Goal: Information Seeking & Learning: Compare options

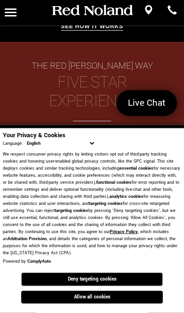
scroll to position [634, 0]
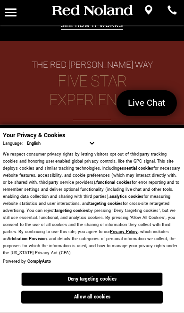
click at [105, 296] on button "Allow all cookies" at bounding box center [91, 297] width 141 height 13
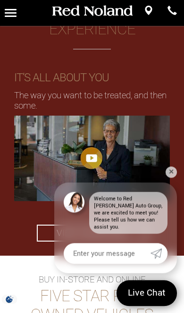
scroll to position [705, 0]
click at [171, 178] on link "✕" at bounding box center [170, 172] width 11 height 11
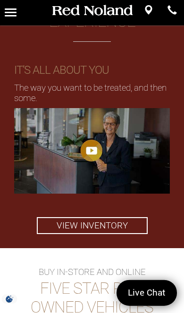
scroll to position [714, 0]
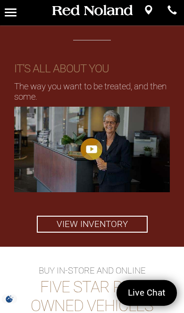
click at [119, 221] on link "View Inventory" at bounding box center [92, 224] width 111 height 17
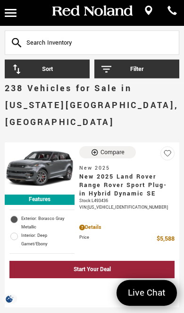
scroll to position [9, 0]
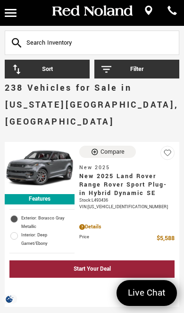
click at [144, 69] on button "Filter" at bounding box center [136, 69] width 85 height 19
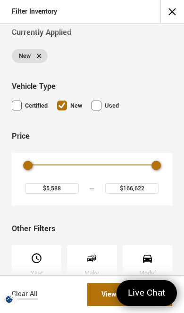
scroll to position [16, 0]
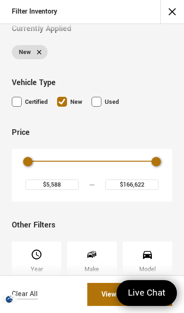
click at [101, 97] on input "Used" at bounding box center [96, 102] width 10 height 10
checkbox input "false"
click at [16, 104] on input "Certified" at bounding box center [17, 102] width 10 height 10
checkbox input "false"
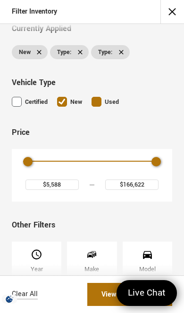
checkbox input "true"
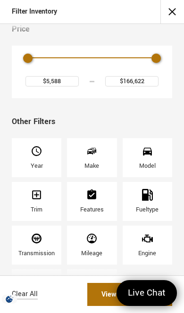
scroll to position [120, 0]
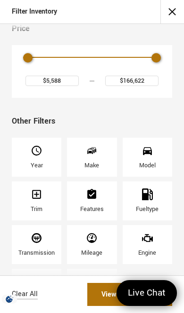
click at [97, 169] on div "Make" at bounding box center [91, 165] width 15 height 8
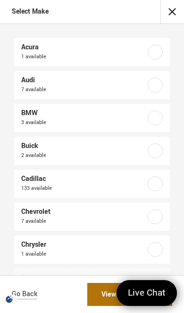
scroll to position [0, 0]
click at [177, 13] on button "close" at bounding box center [172, 12] width 24 height 24
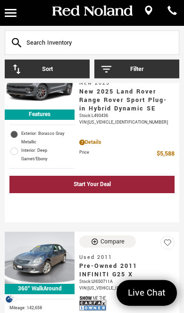
click at [132, 72] on button "Filter" at bounding box center [136, 69] width 85 height 19
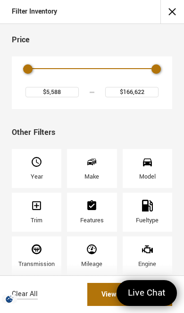
scroll to position [113, 0]
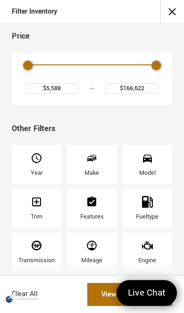
click at [102, 304] on div "Bodystyle" at bounding box center [91, 296] width 49 height 39
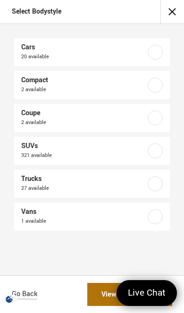
click at [158, 145] on label at bounding box center [154, 151] width 15 height 15
click at [161, 150] on label at bounding box center [154, 151] width 15 height 15
click at [155, 156] on label at bounding box center [154, 151] width 15 height 15
click at [157, 153] on label at bounding box center [154, 151] width 15 height 15
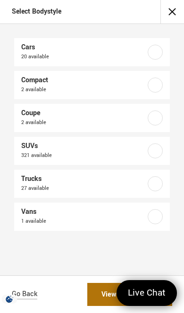
click at [154, 158] on label at bounding box center [154, 151] width 15 height 15
checkbox input "true"
click at [105, 298] on link "View 321 Matches" at bounding box center [129, 294] width 85 height 23
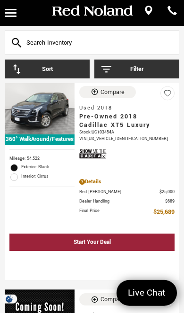
scroll to position [2771, 0]
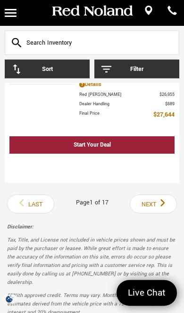
click at [156, 211] on icon "next page" at bounding box center [160, 203] width 9 height 16
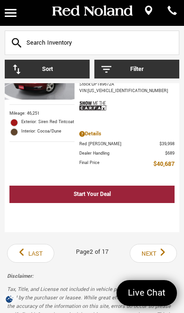
scroll to position [15, 0]
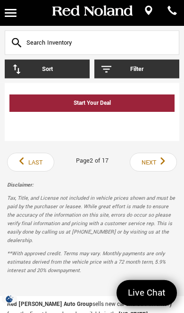
click at [161, 165] on icon "next page" at bounding box center [160, 161] width 9 height 16
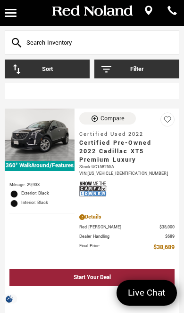
scroll to position [3503, 0]
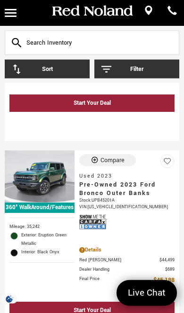
scroll to position [1713, 0]
